Goal: Task Accomplishment & Management: Complete application form

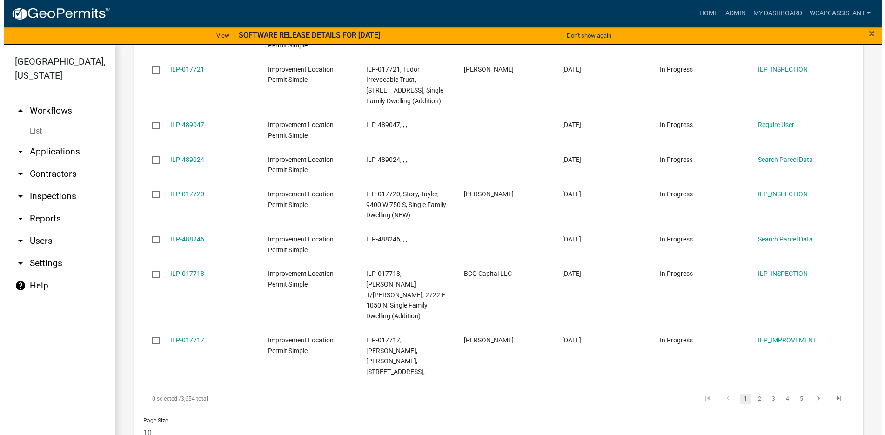
scroll to position [1213, 0]
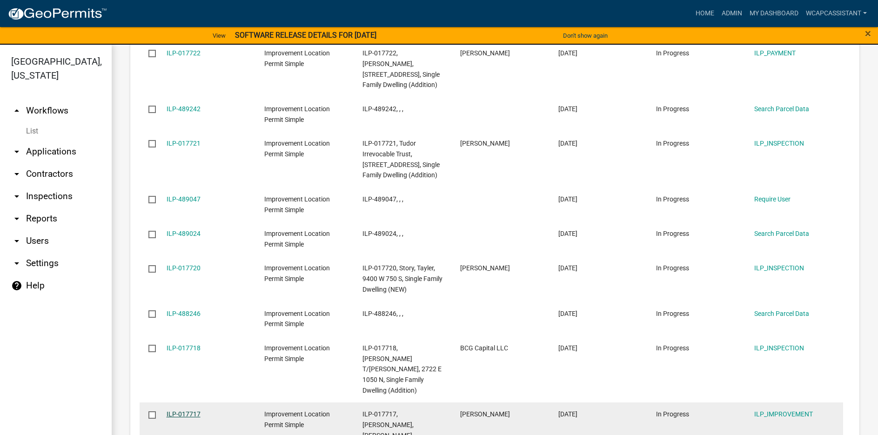
click at [184, 410] on link "ILP-017717" at bounding box center [184, 413] width 34 height 7
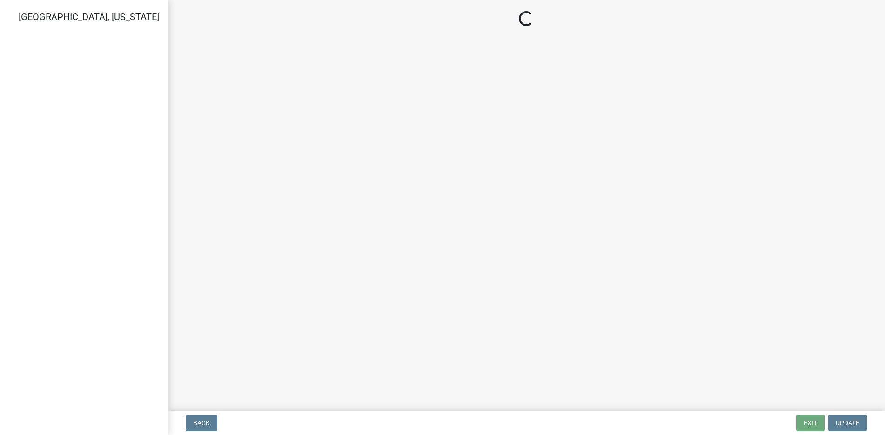
select select "71b507d0-569d-4a0a-b334-f72445909e69"
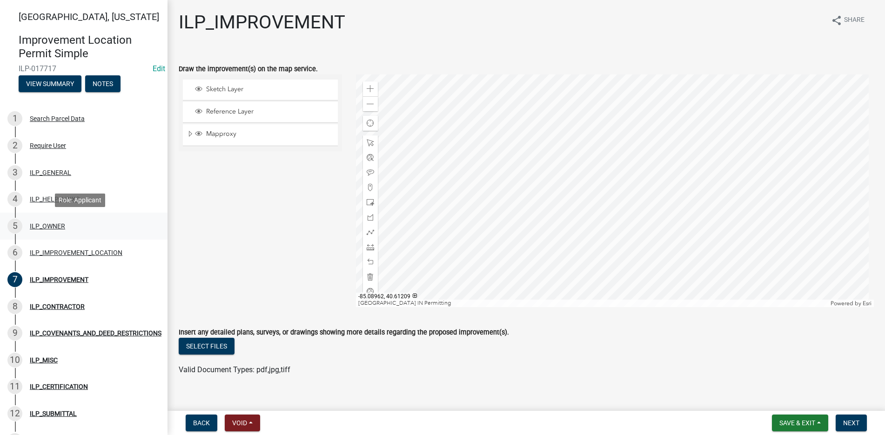
click at [42, 224] on div "ILP_OWNER" at bounding box center [47, 226] width 35 height 7
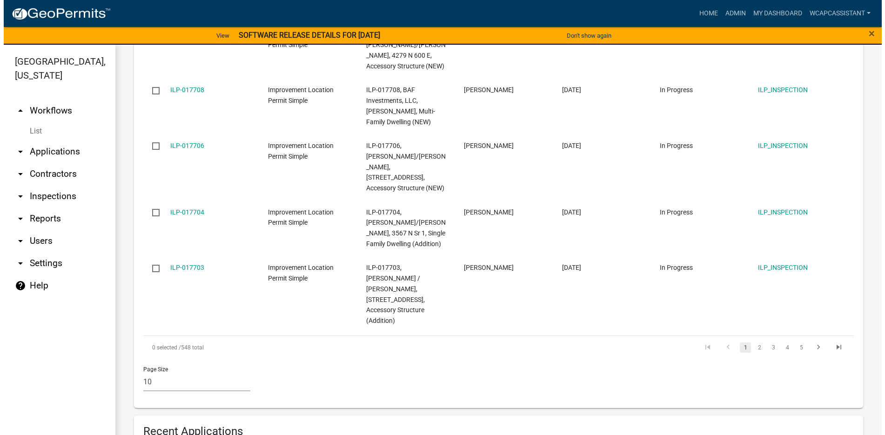
scroll to position [1185, 0]
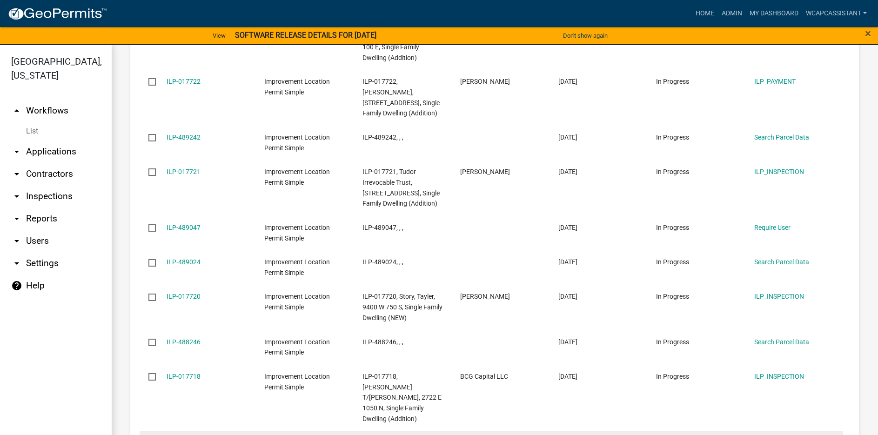
click at [188, 435] on link "ILP-017717" at bounding box center [184, 442] width 34 height 7
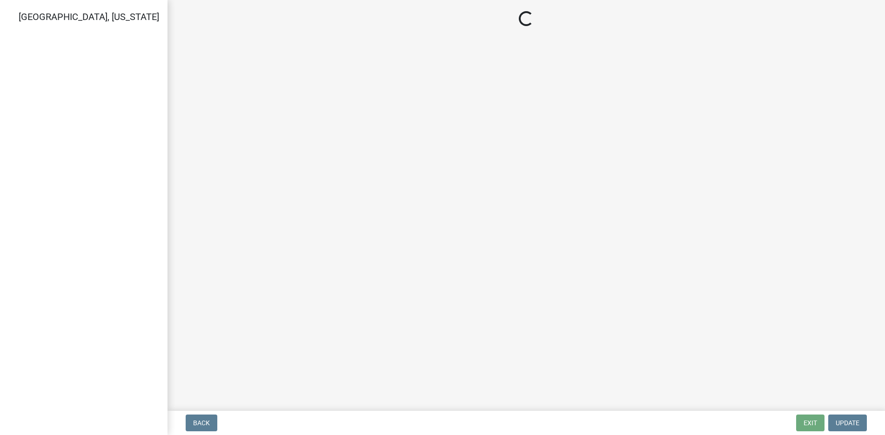
select select "71b507d0-569d-4a0a-b334-f72445909e69"
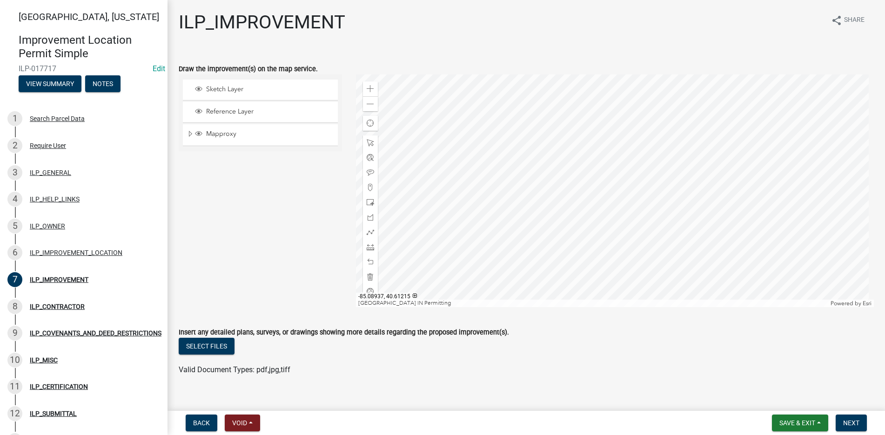
click at [686, 194] on div at bounding box center [615, 190] width 518 height 233
click at [589, 208] on div at bounding box center [615, 190] width 518 height 233
click at [588, 198] on div at bounding box center [615, 190] width 518 height 233
click at [704, 212] on div at bounding box center [615, 190] width 518 height 233
click at [626, 214] on div at bounding box center [615, 190] width 518 height 233
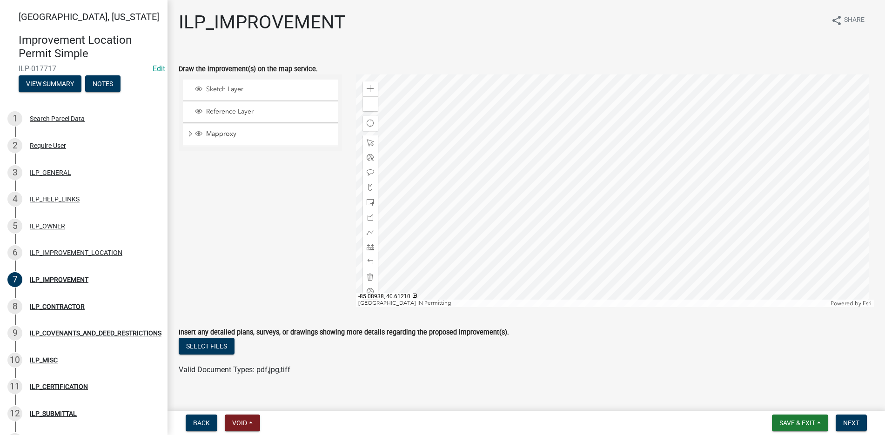
click at [602, 235] on div at bounding box center [615, 190] width 518 height 233
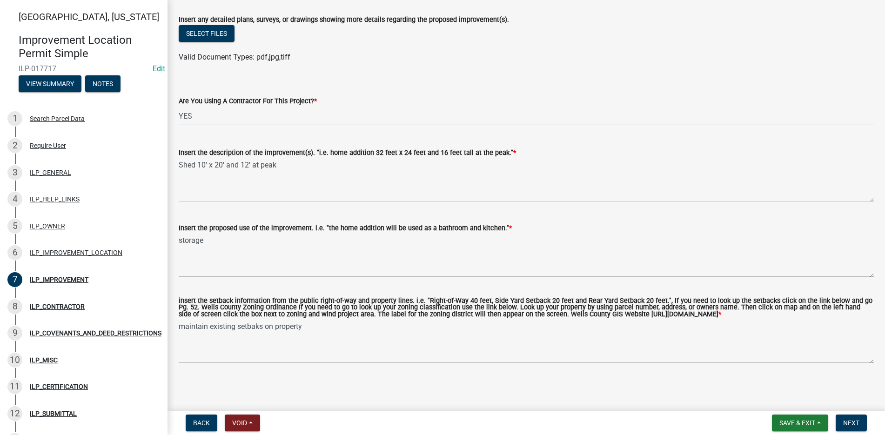
scroll to position [320, 0]
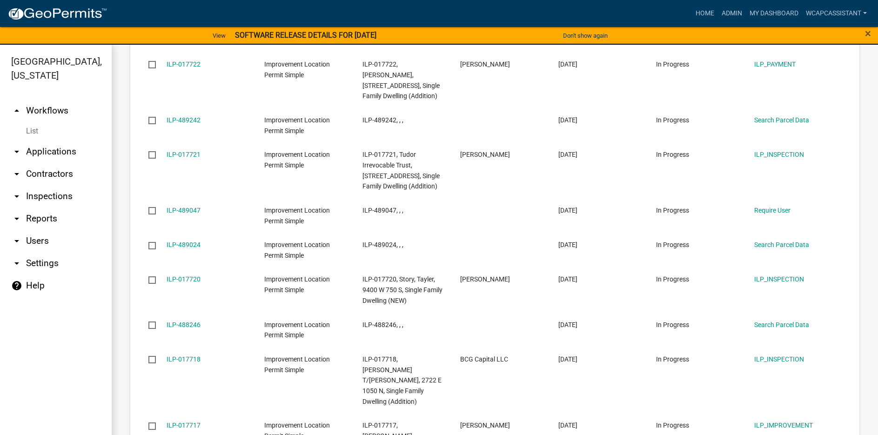
scroll to position [1213, 0]
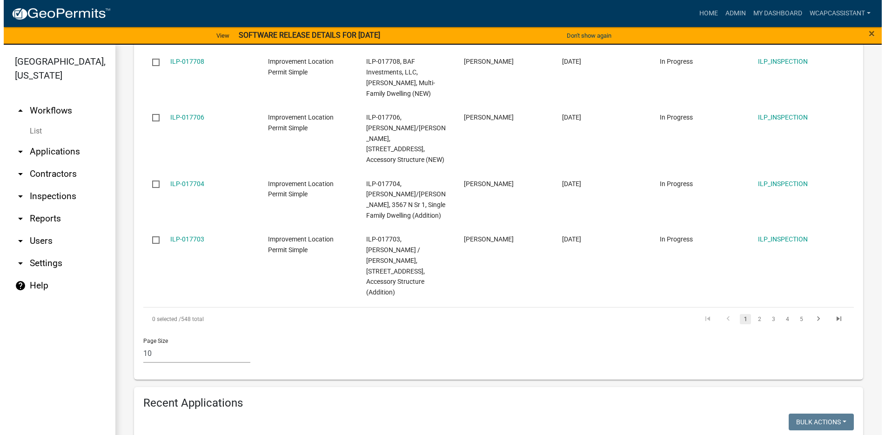
scroll to position [1213, 0]
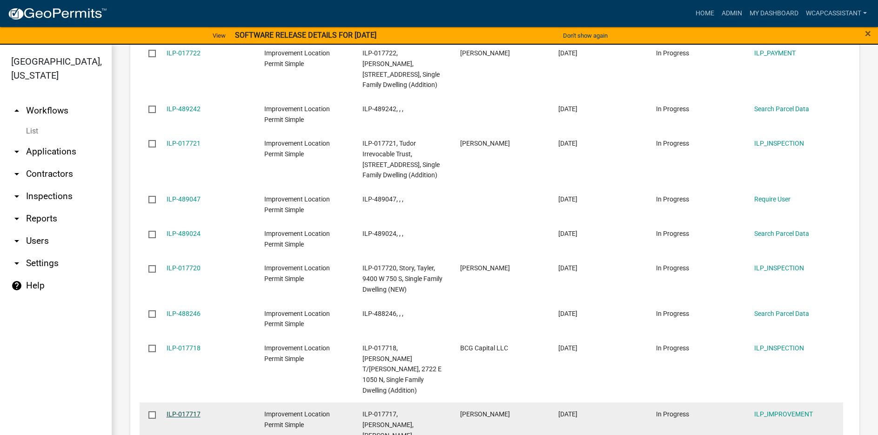
click at [180, 410] on link "ILP-017717" at bounding box center [184, 413] width 34 height 7
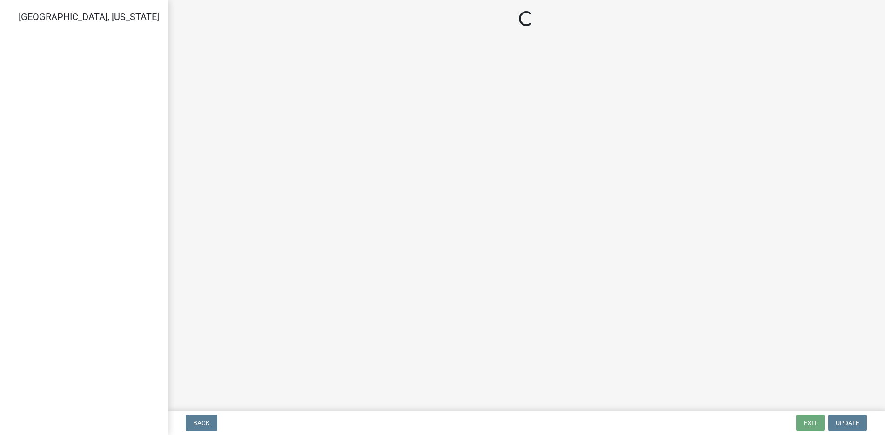
select select "71b507d0-569d-4a0a-b334-f72445909e69"
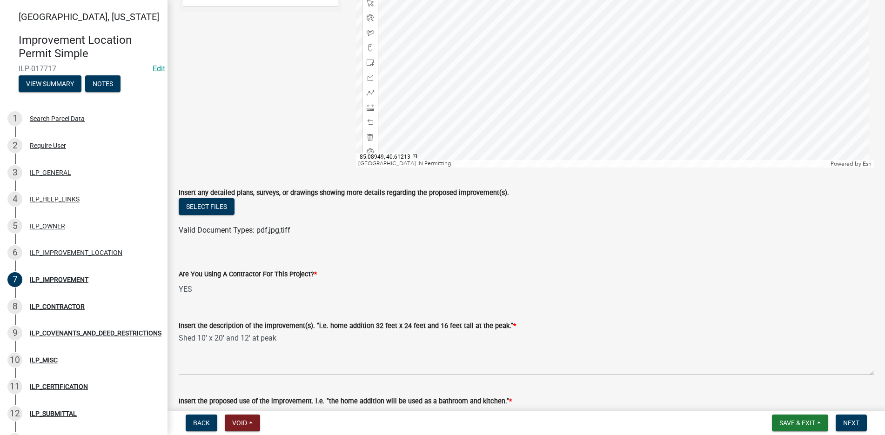
scroll to position [47, 0]
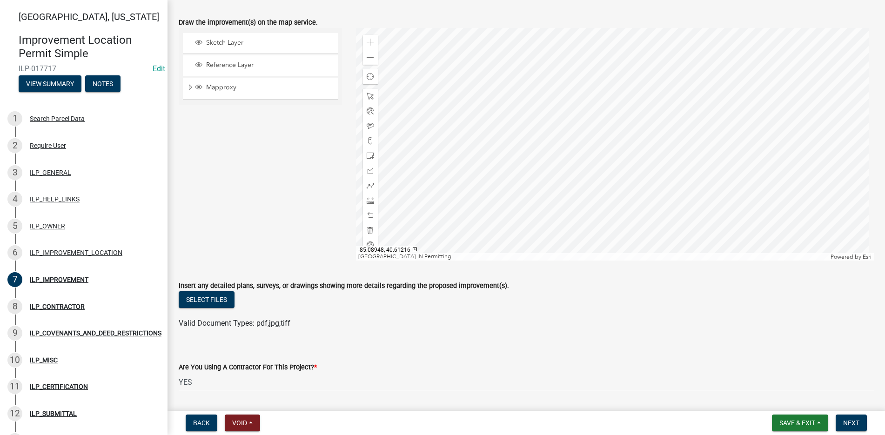
click at [554, 135] on div at bounding box center [615, 144] width 518 height 233
